Goal: Task Accomplishment & Management: Manage account settings

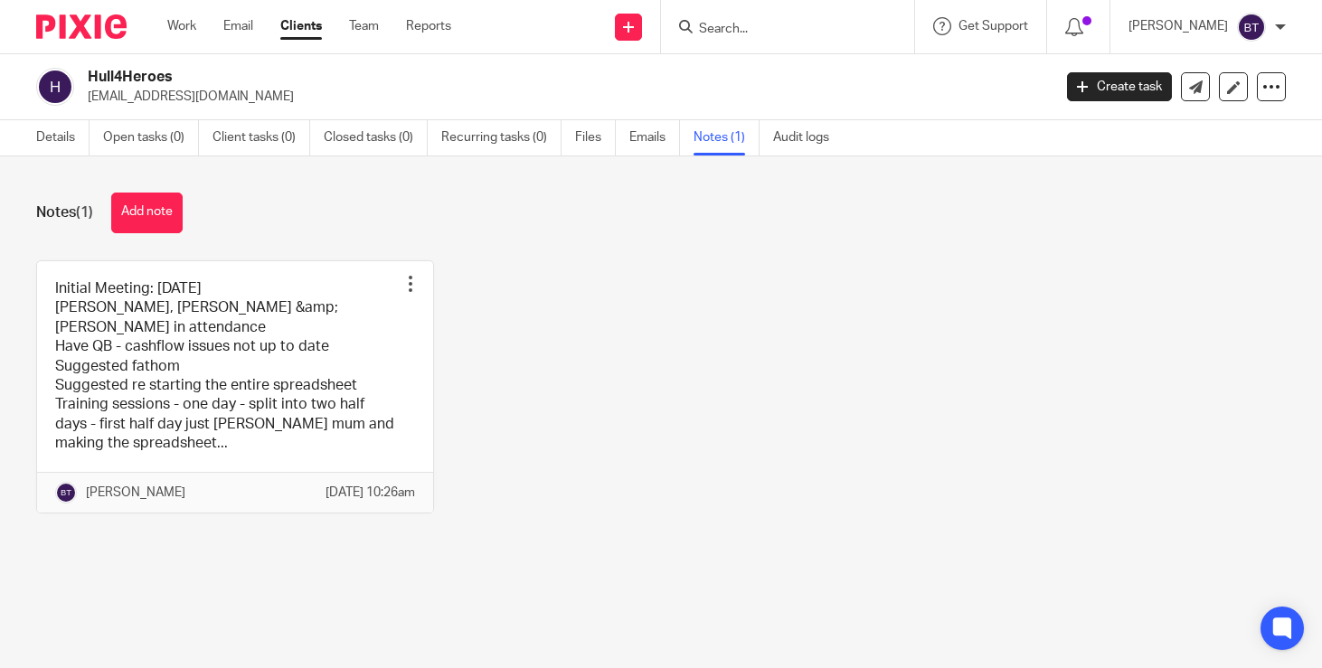
click at [860, 31] on input "Search" at bounding box center [778, 30] width 163 height 16
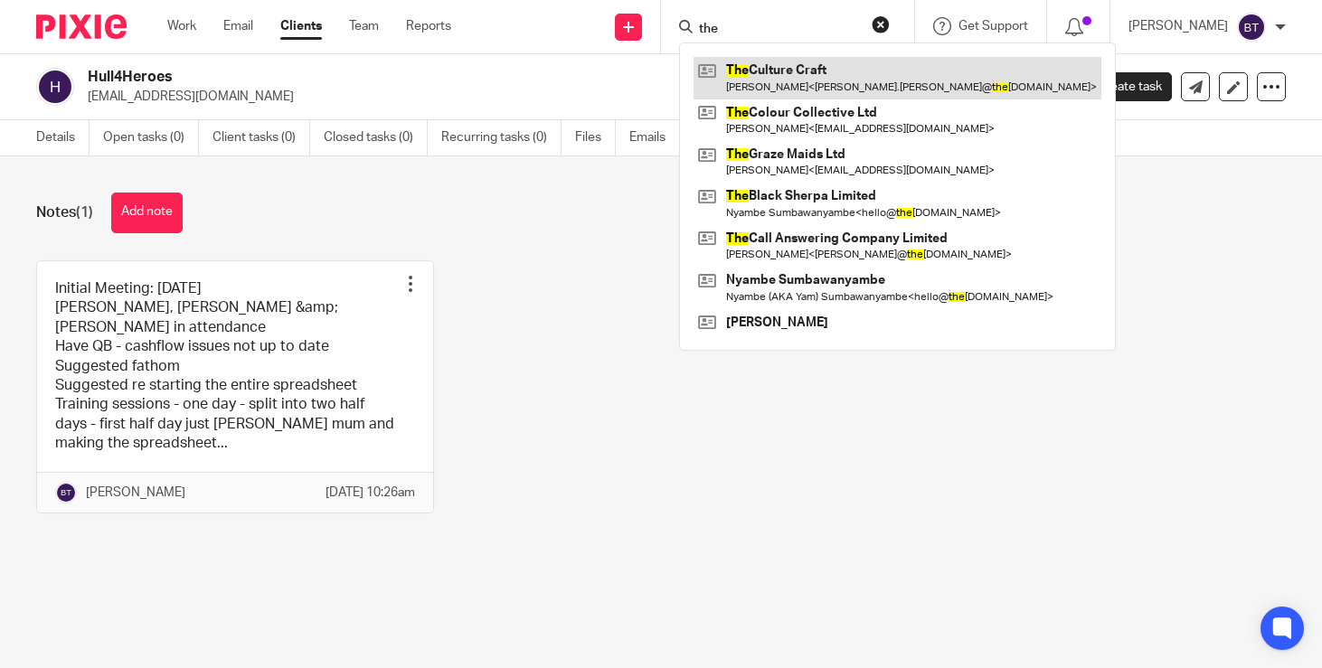
type input "the"
click at [815, 91] on link at bounding box center [898, 78] width 408 height 42
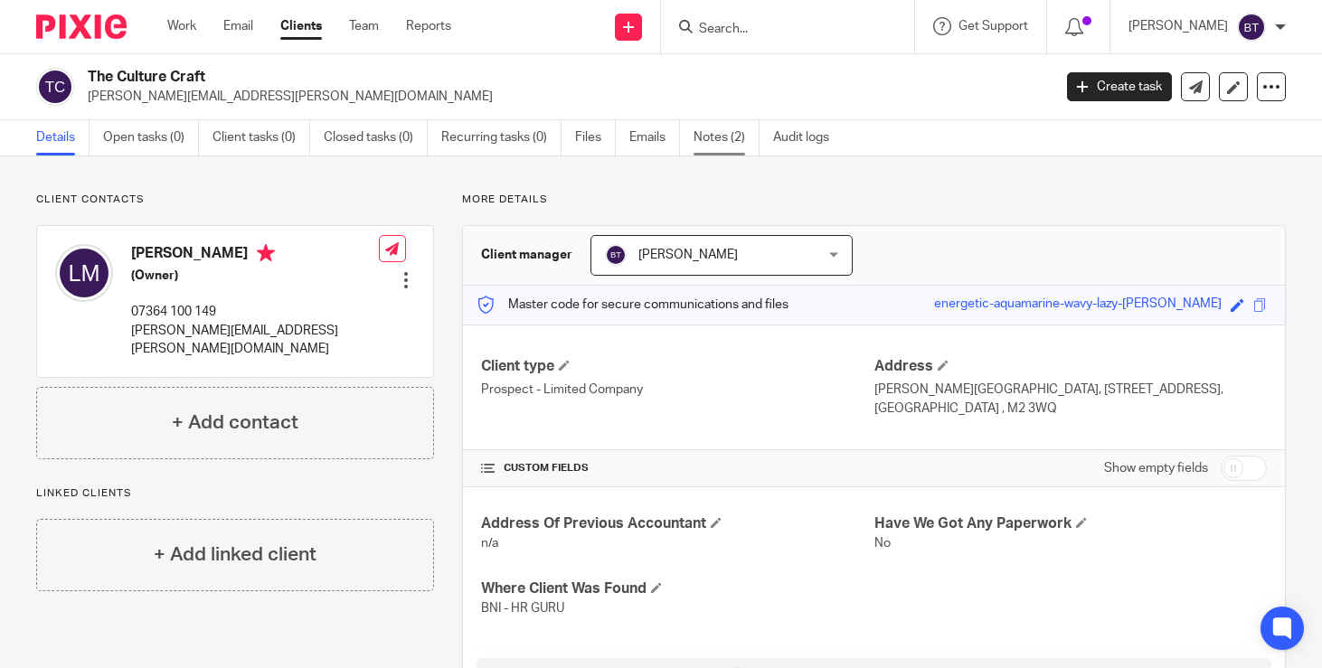
click at [714, 148] on link "Notes (2)" at bounding box center [727, 137] width 66 height 35
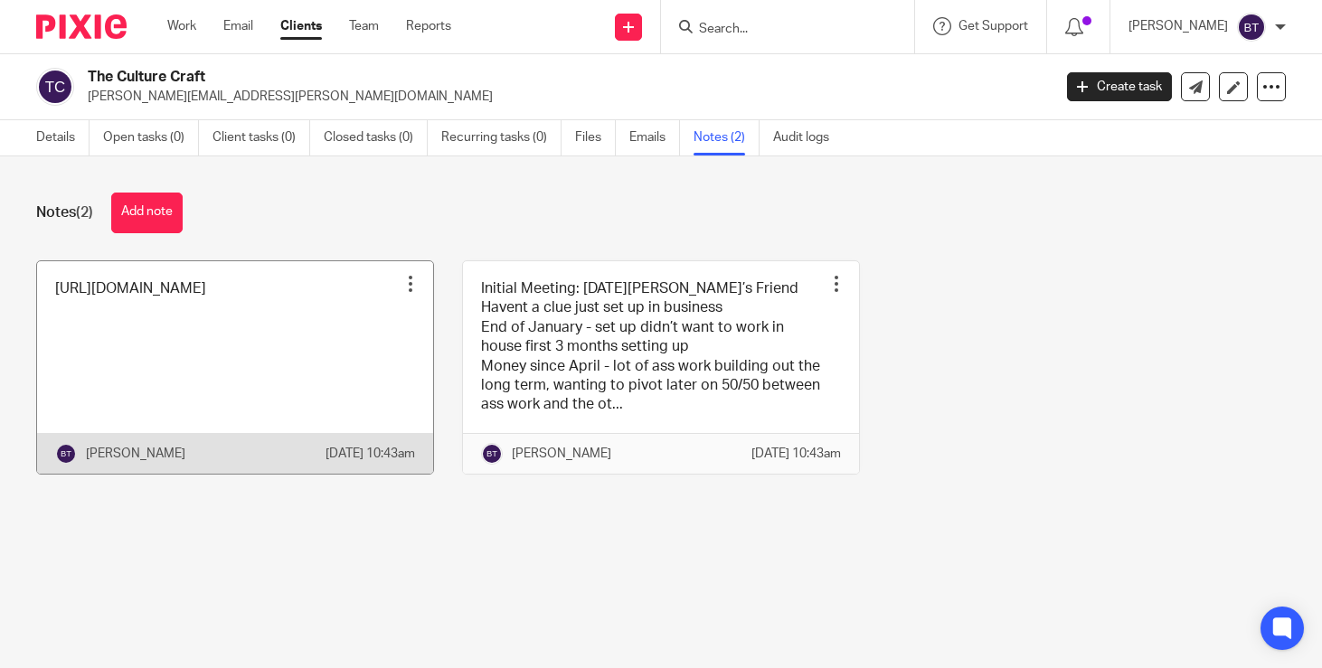
click at [311, 339] on link at bounding box center [235, 367] width 396 height 213
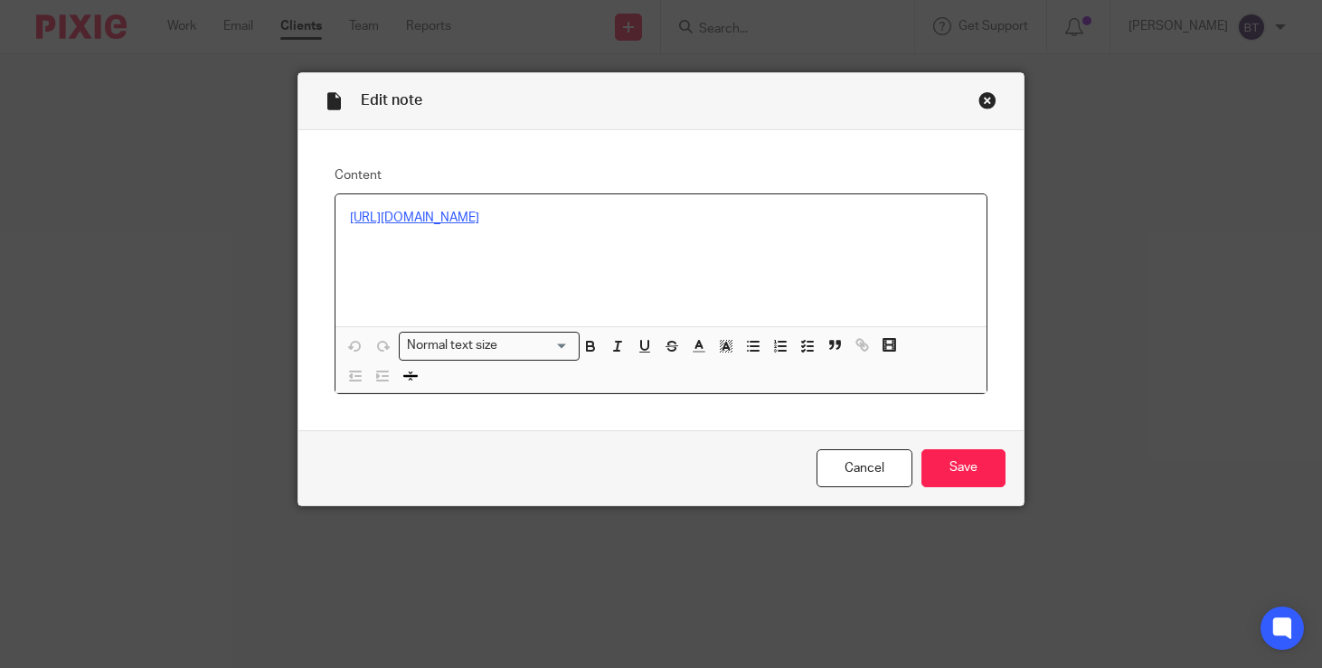
click at [454, 218] on link "[URL][DOMAIN_NAME]" at bounding box center [414, 218] width 129 height 13
click at [479, 222] on link "[URL][DOMAIN_NAME]" at bounding box center [414, 218] width 129 height 13
drag, startPoint x: 862, startPoint y: 232, endPoint x: 547, endPoint y: 204, distance: 315.9
click at [547, 204] on div "[URL][DOMAIN_NAME]" at bounding box center [661, 260] width 651 height 132
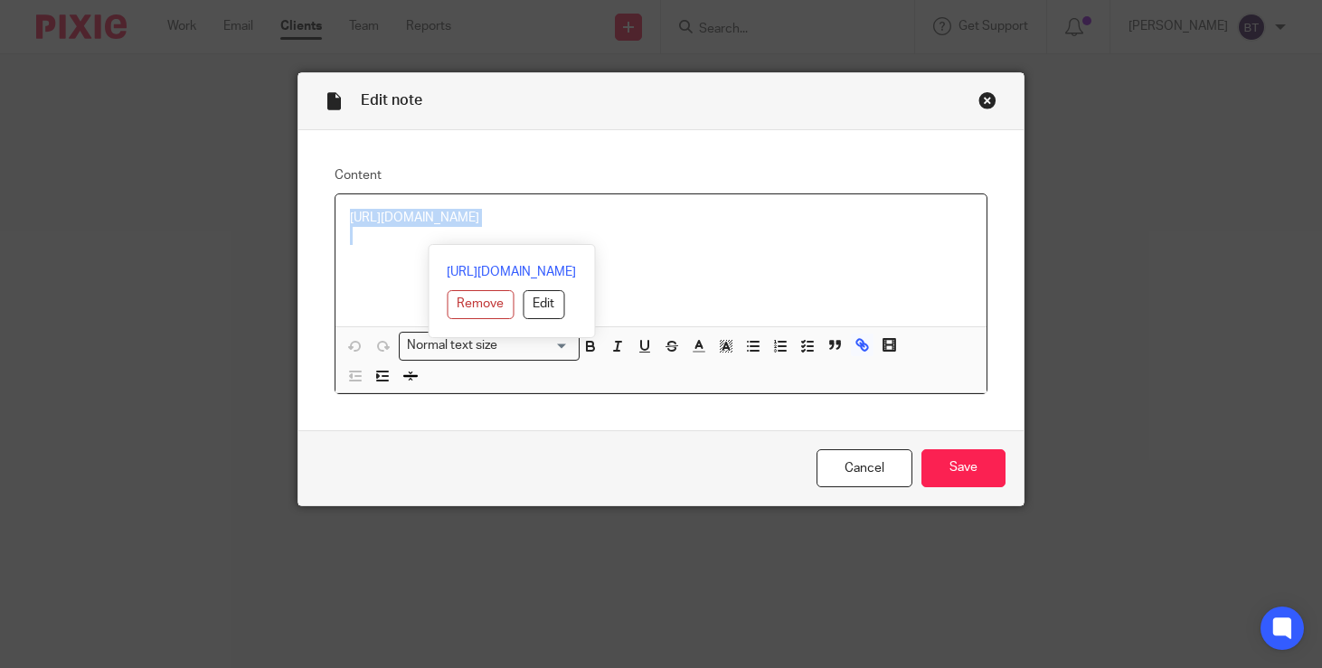
copy link "[URL][DOMAIN_NAME]"
click at [989, 100] on div "Close this dialog window" at bounding box center [988, 100] width 18 height 18
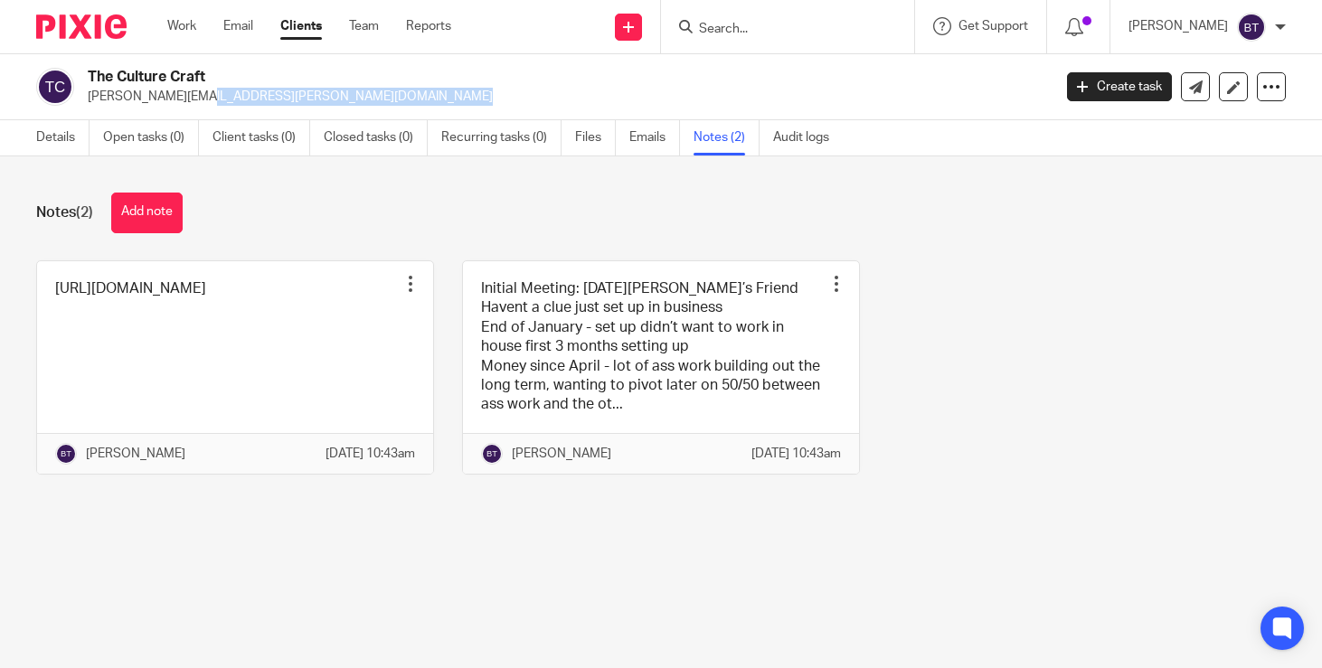
drag, startPoint x: 85, startPoint y: 99, endPoint x: 342, endPoint y: 115, distance: 257.3
click at [342, 115] on div "The Culture Craft louise.matthews@theculturecraft.co.uk Create task Update from…" at bounding box center [661, 87] width 1322 height 66
copy p "louise.matthews@theculturecraft.co.uk"
click at [832, 34] on input "Search" at bounding box center [778, 30] width 163 height 16
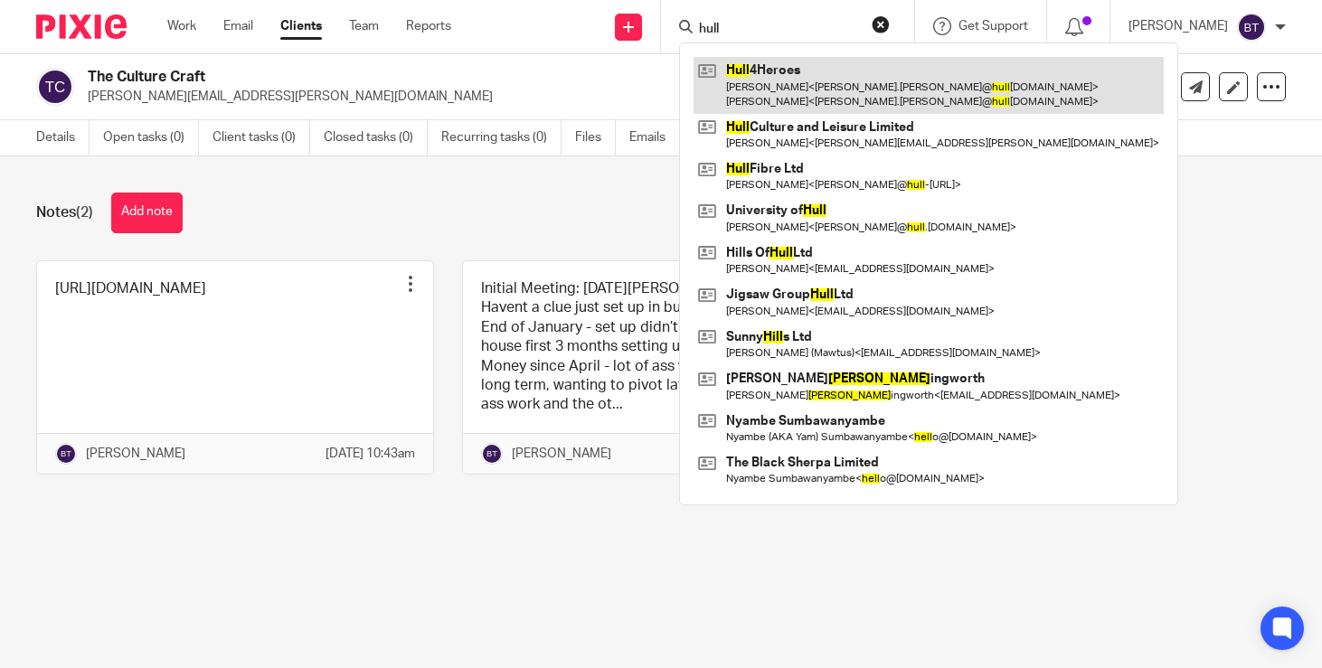
type input "hull"
click at [756, 88] on link at bounding box center [929, 85] width 470 height 56
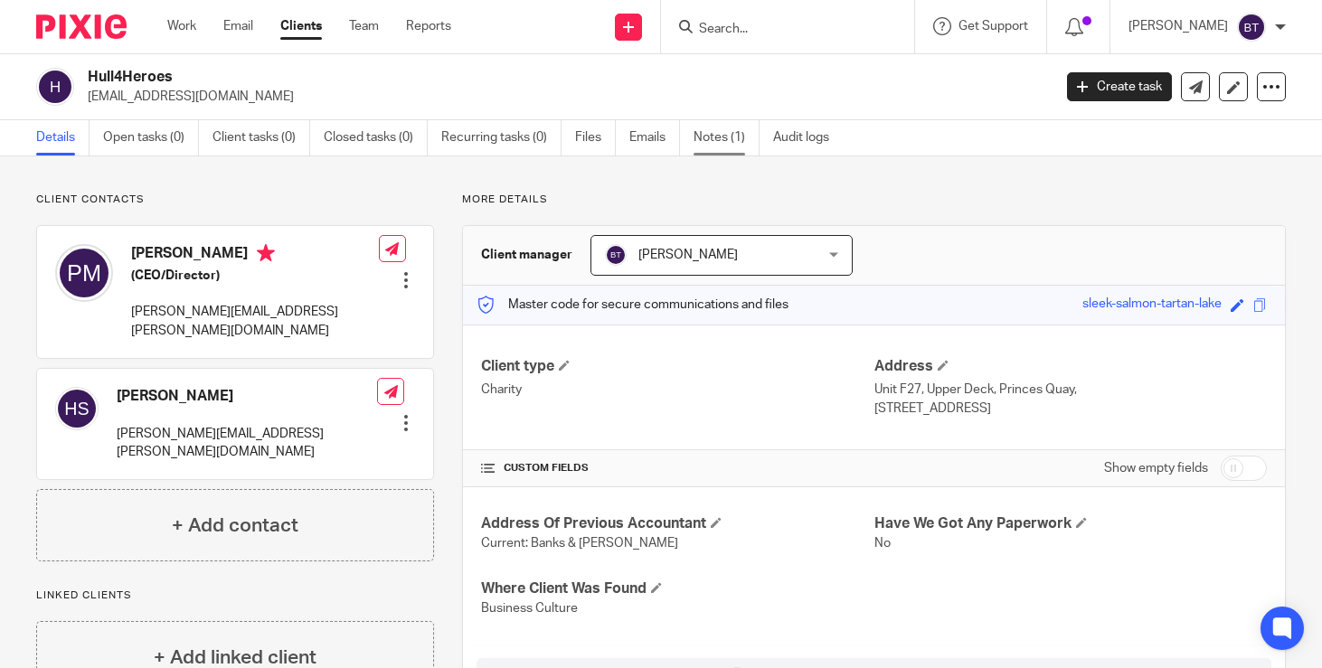
click at [725, 148] on link "Notes (1)" at bounding box center [727, 137] width 66 height 35
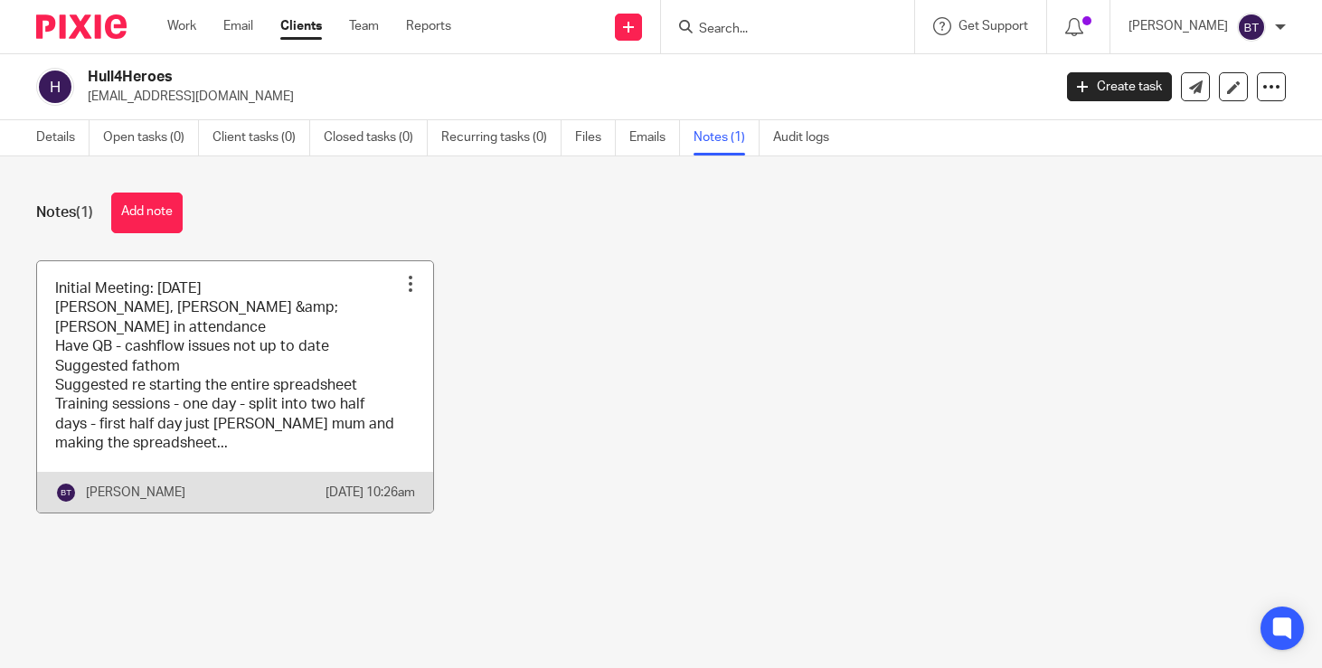
click at [272, 401] on link at bounding box center [235, 386] width 396 height 251
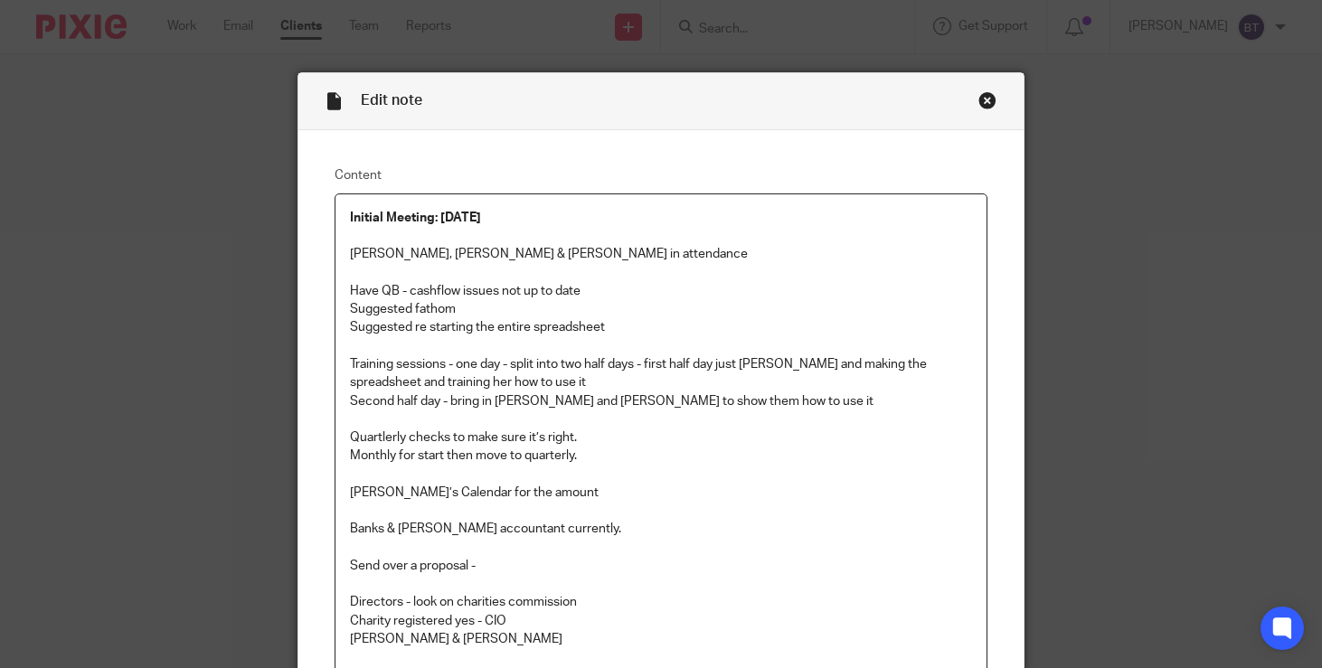
click at [648, 519] on p at bounding box center [661, 511] width 622 height 18
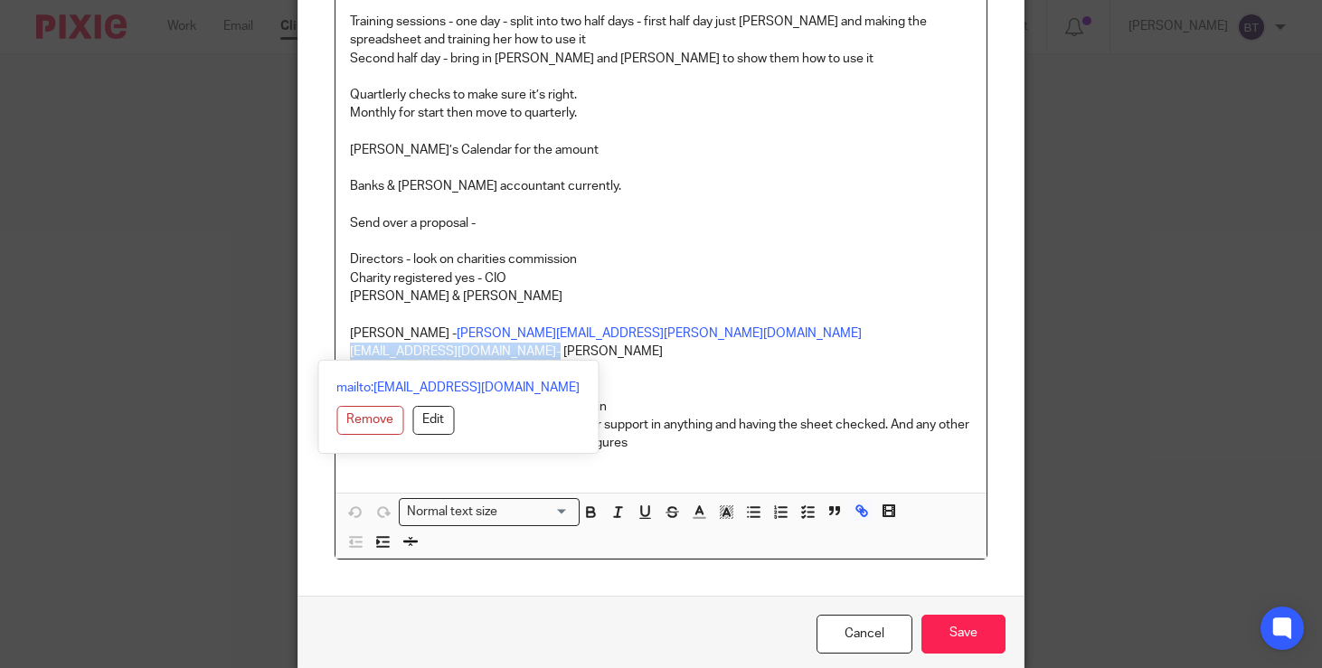
drag, startPoint x: 524, startPoint y: 355, endPoint x: 348, endPoint y: 353, distance: 175.5
click at [348, 353] on div "Initial Meeting: [DATE] [PERSON_NAME], [PERSON_NAME] & [PERSON_NAME] in attenda…" at bounding box center [661, 172] width 651 height 641
copy p "[EMAIL_ADDRESS][DOMAIN_NAME]"
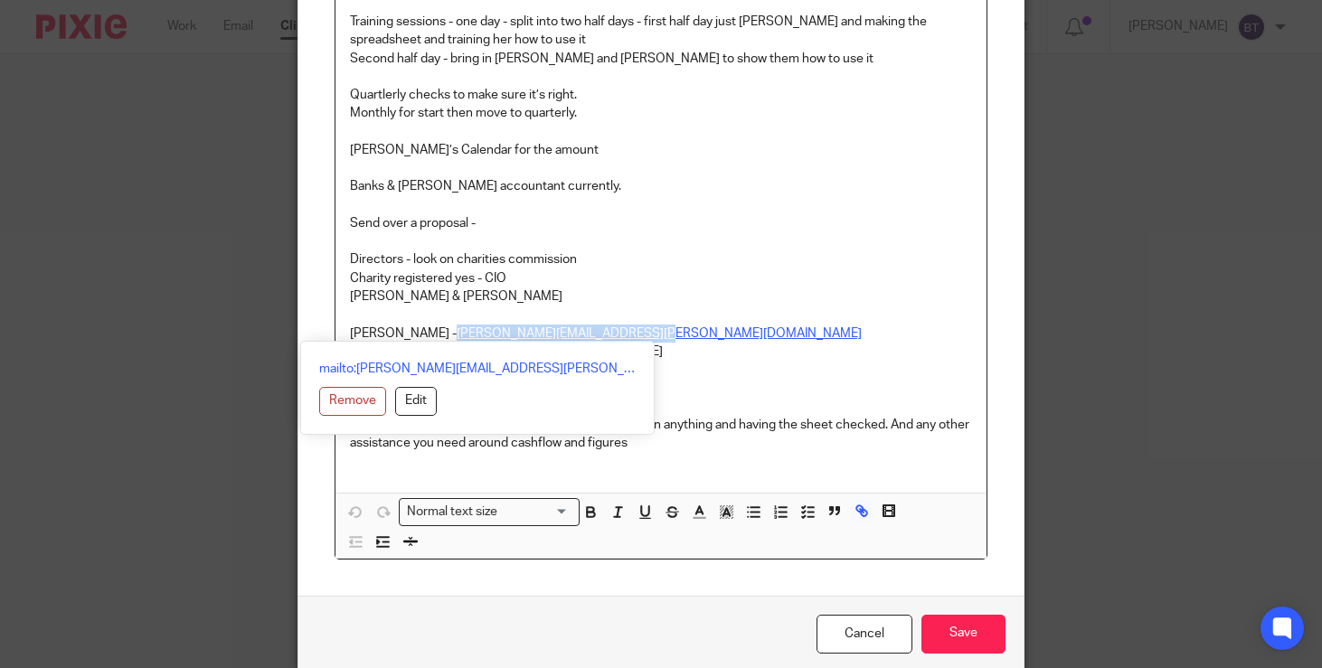
drag, startPoint x: 584, startPoint y: 336, endPoint x: 387, endPoint y: 329, distance: 197.3
click at [387, 329] on p "Paul - [EMAIL_ADDRESS][PERSON_NAME][DOMAIN_NAME]" at bounding box center [661, 334] width 622 height 18
copy link "[PERSON_NAME][EMAIL_ADDRESS][PERSON_NAME][DOMAIN_NAME]"
click at [969, 635] on input "Save" at bounding box center [964, 634] width 84 height 39
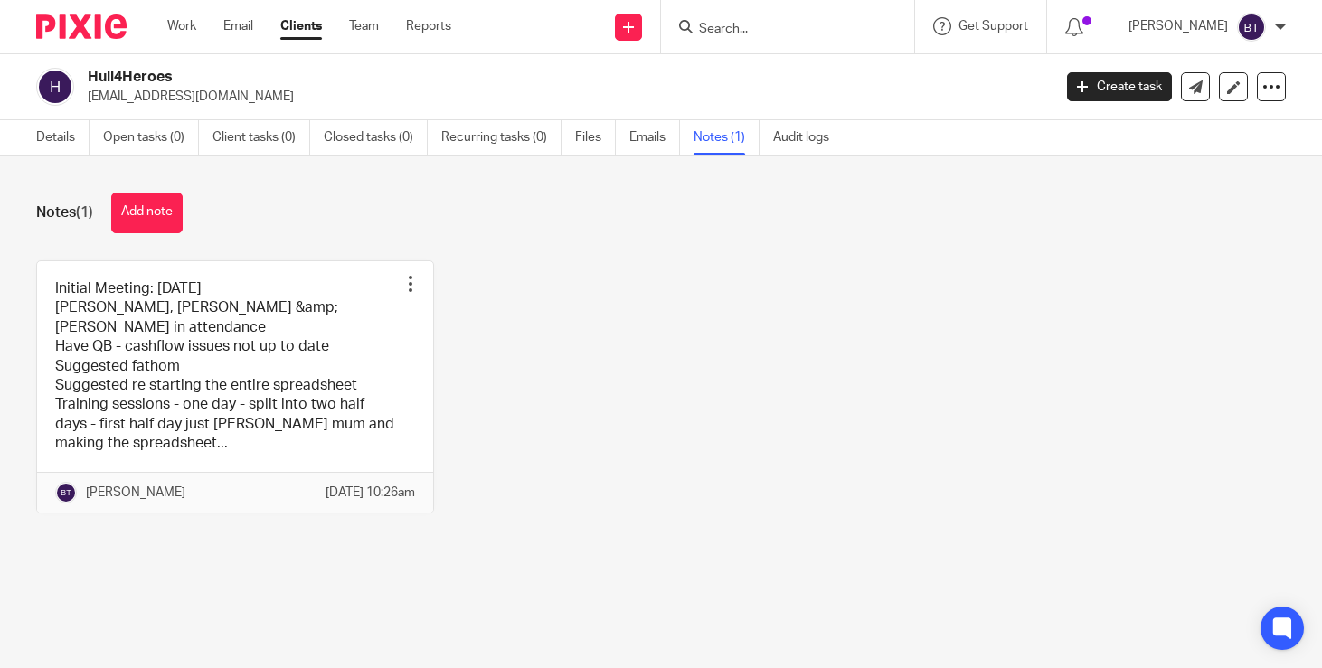
click at [813, 32] on input "Search" at bounding box center [778, 30] width 163 height 16
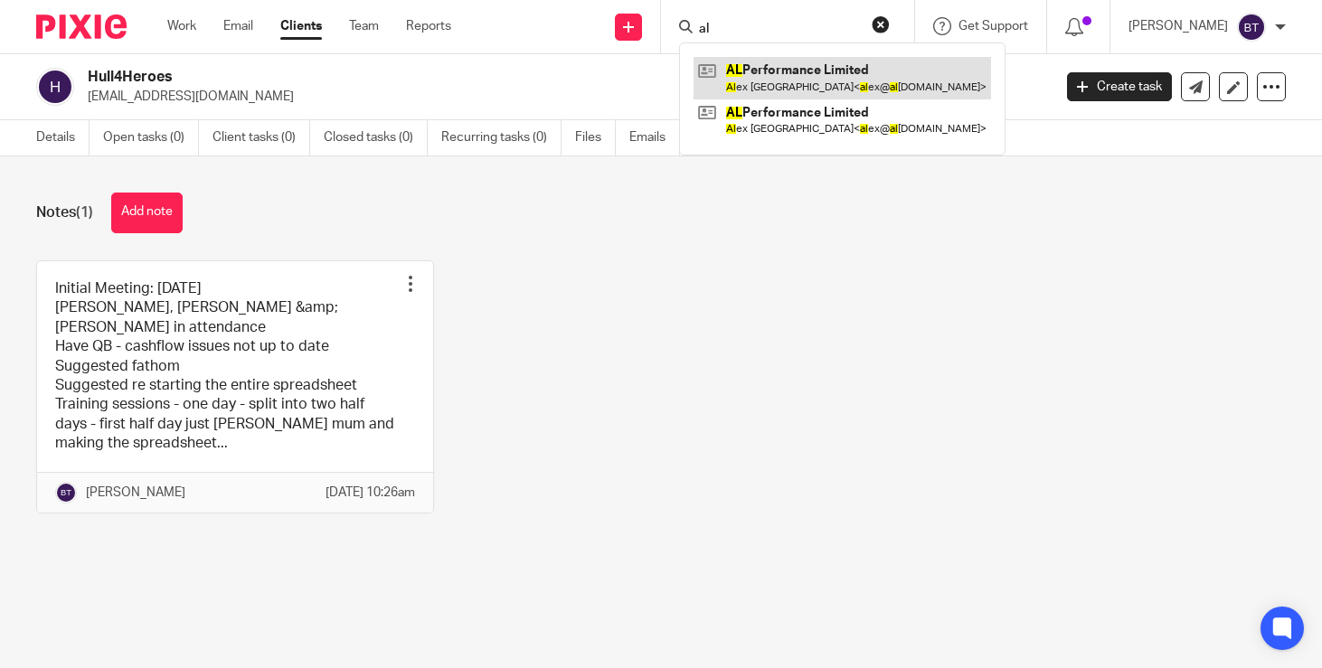
type input "al"
click at [817, 72] on link at bounding box center [843, 78] width 298 height 42
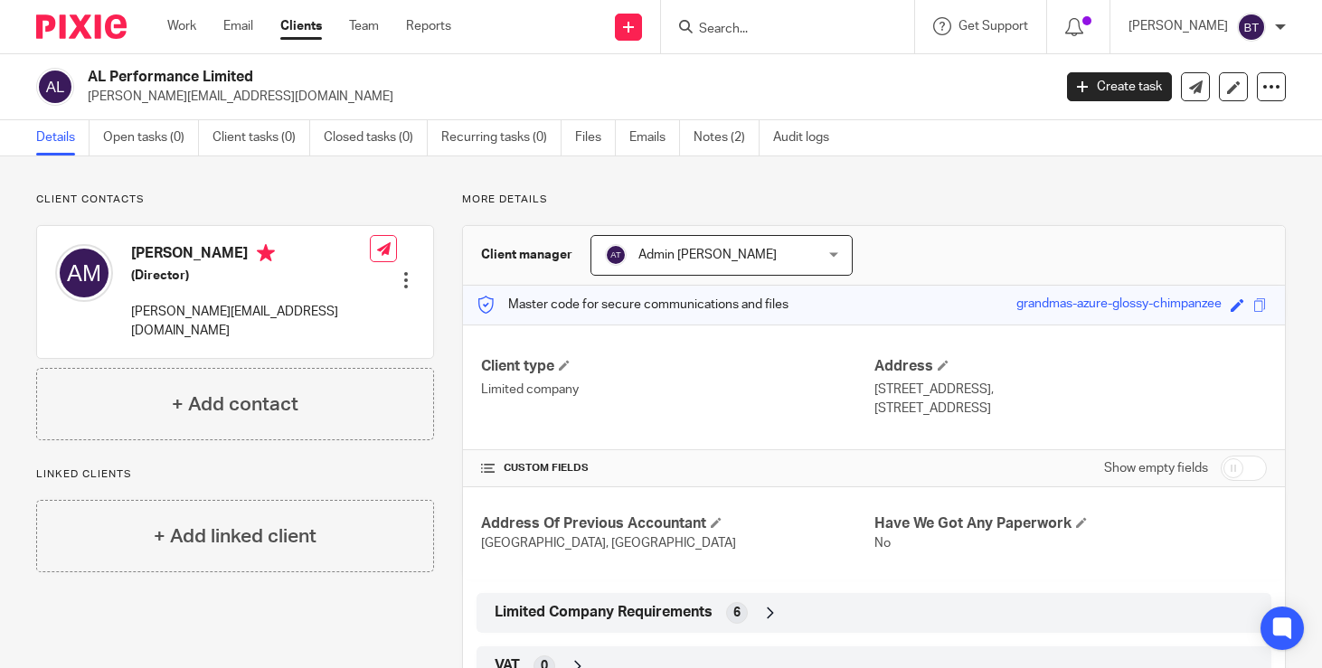
drag, startPoint x: 256, startPoint y: 75, endPoint x: 85, endPoint y: 73, distance: 170.9
click at [85, 73] on div "AL Performance Limited [PERSON_NAME][EMAIL_ADDRESS][DOMAIN_NAME]" at bounding box center [538, 87] width 1004 height 38
copy h2 "AL Performance Limited"
click at [723, 149] on link "Notes (2)" at bounding box center [727, 137] width 66 height 35
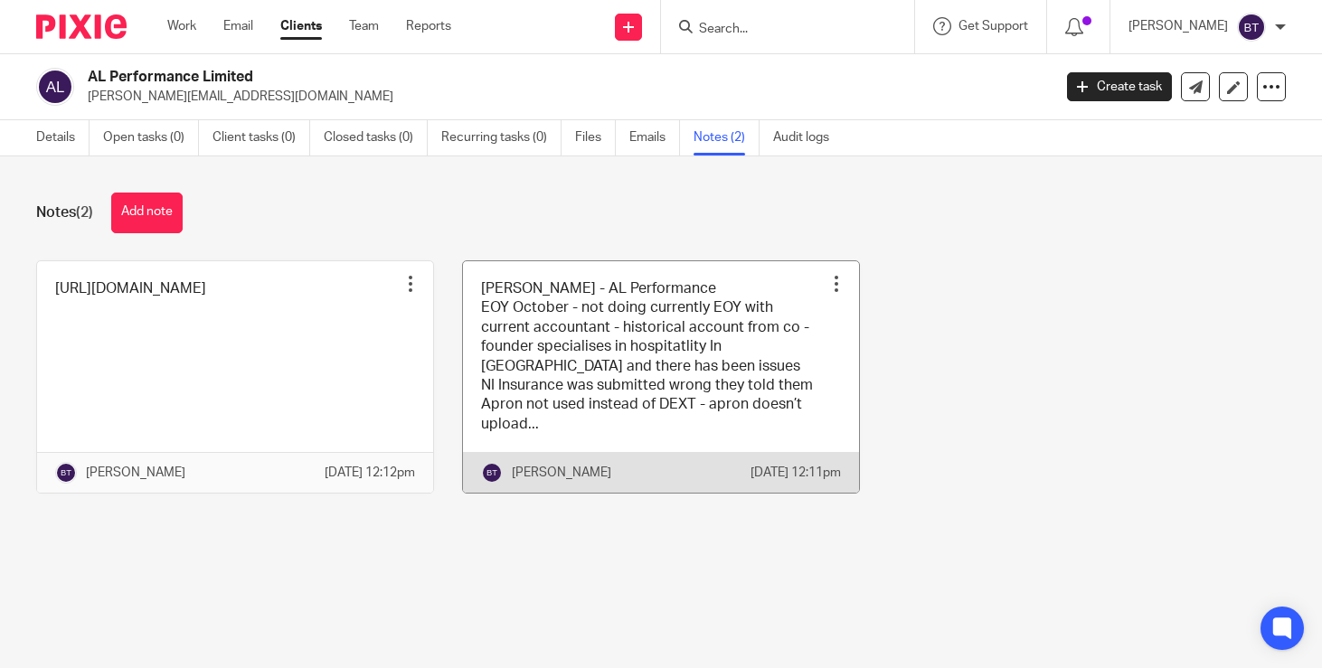
click at [548, 439] on link at bounding box center [661, 377] width 396 height 232
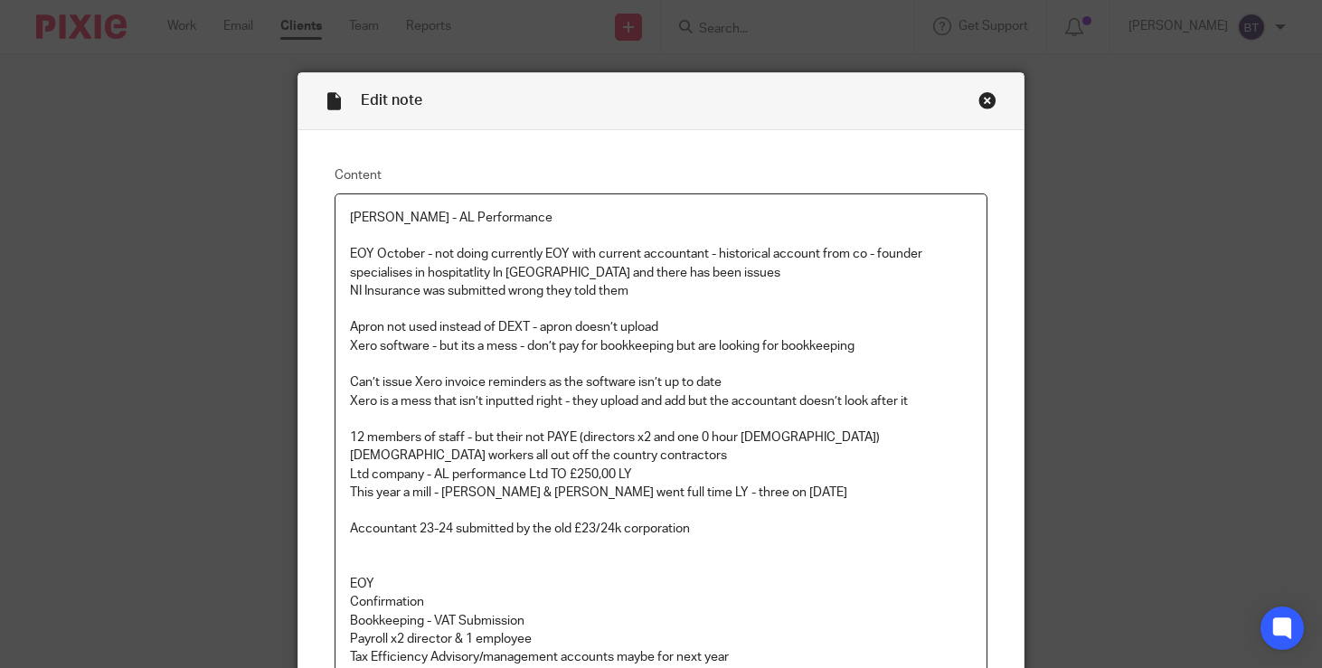
click at [752, 466] on p "12 members of staff - but their not PAYE (directors x2 and one 0 hour [DEMOGRAP…" at bounding box center [661, 447] width 622 height 37
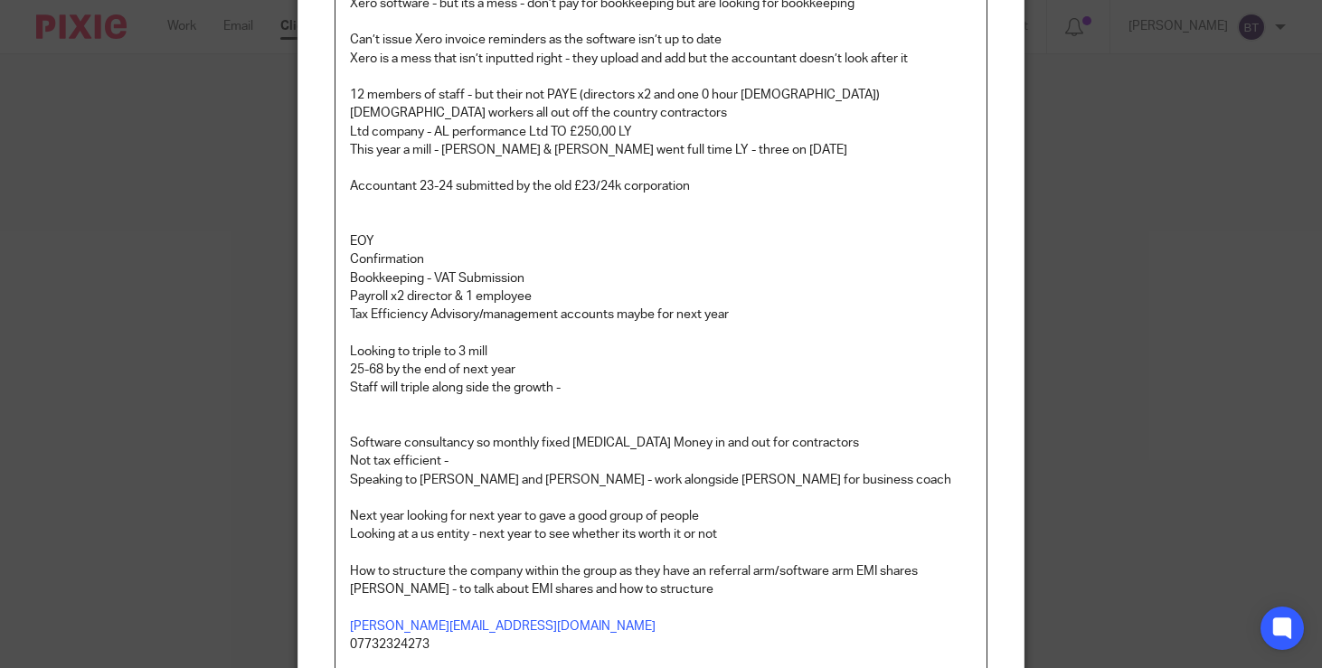
click at [607, 415] on p at bounding box center [661, 416] width 622 height 37
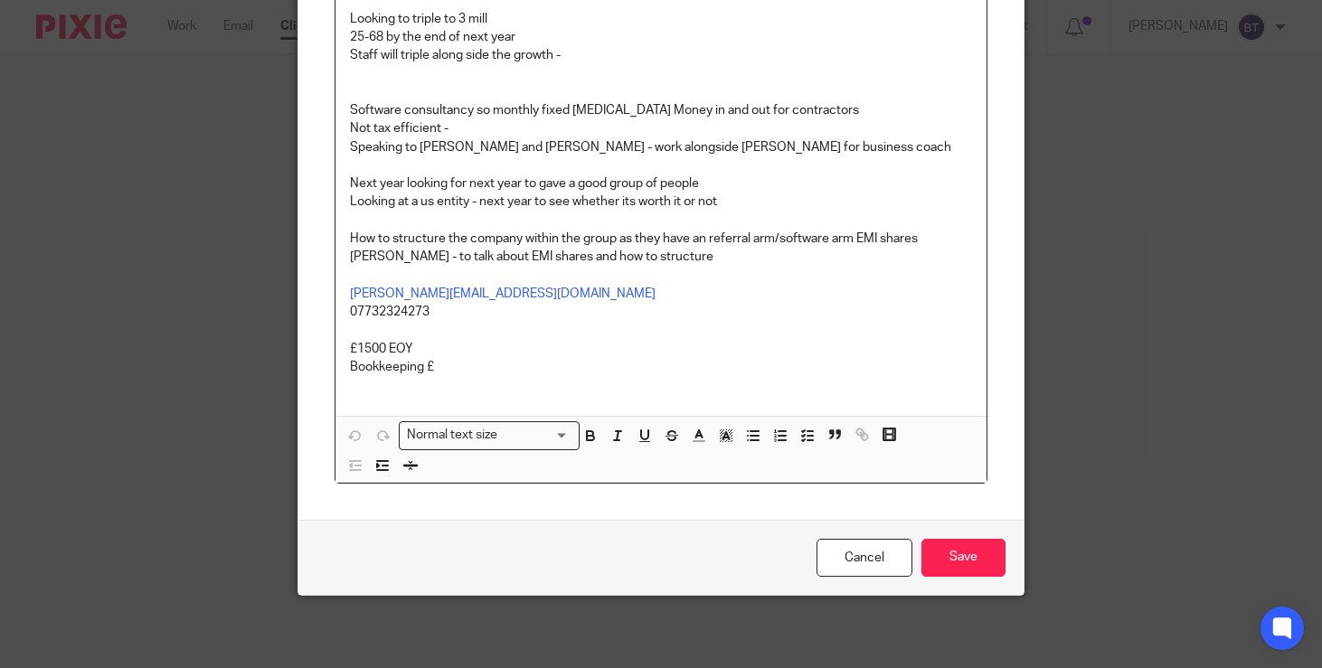
click at [490, 226] on p at bounding box center [661, 221] width 622 height 18
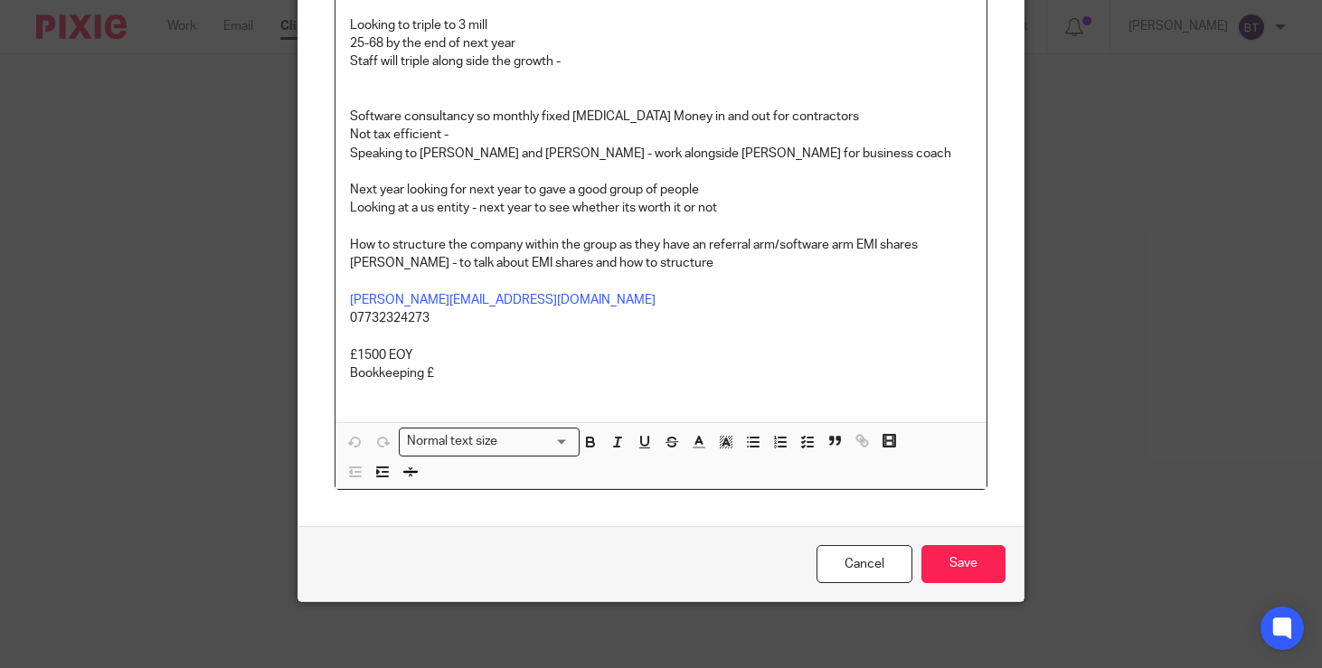
scroll to position [325, 0]
